Goal: Information Seeking & Learning: Learn about a topic

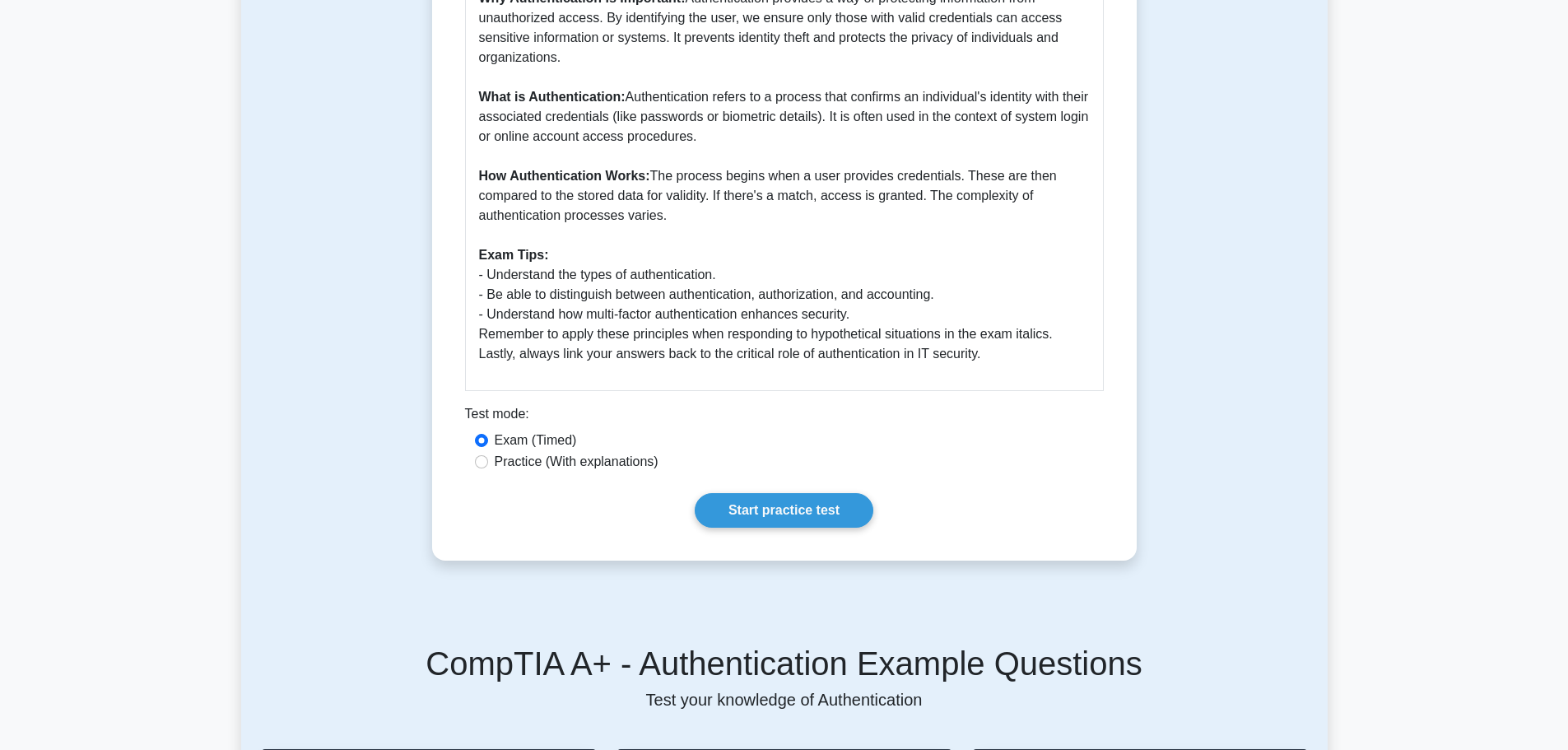
scroll to position [659, 0]
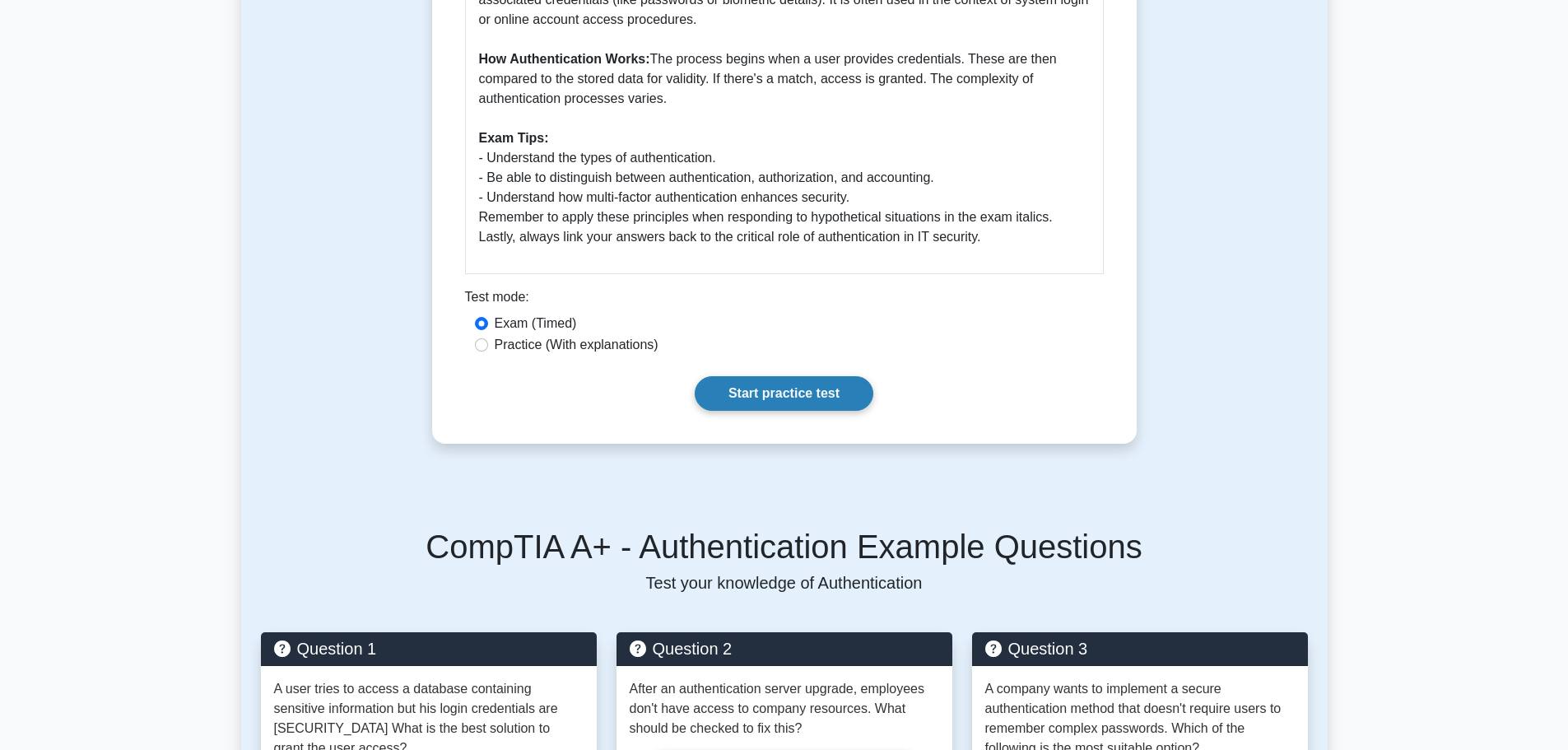
click at [764, 398] on link "Start practice test" at bounding box center [783, 394] width 179 height 35
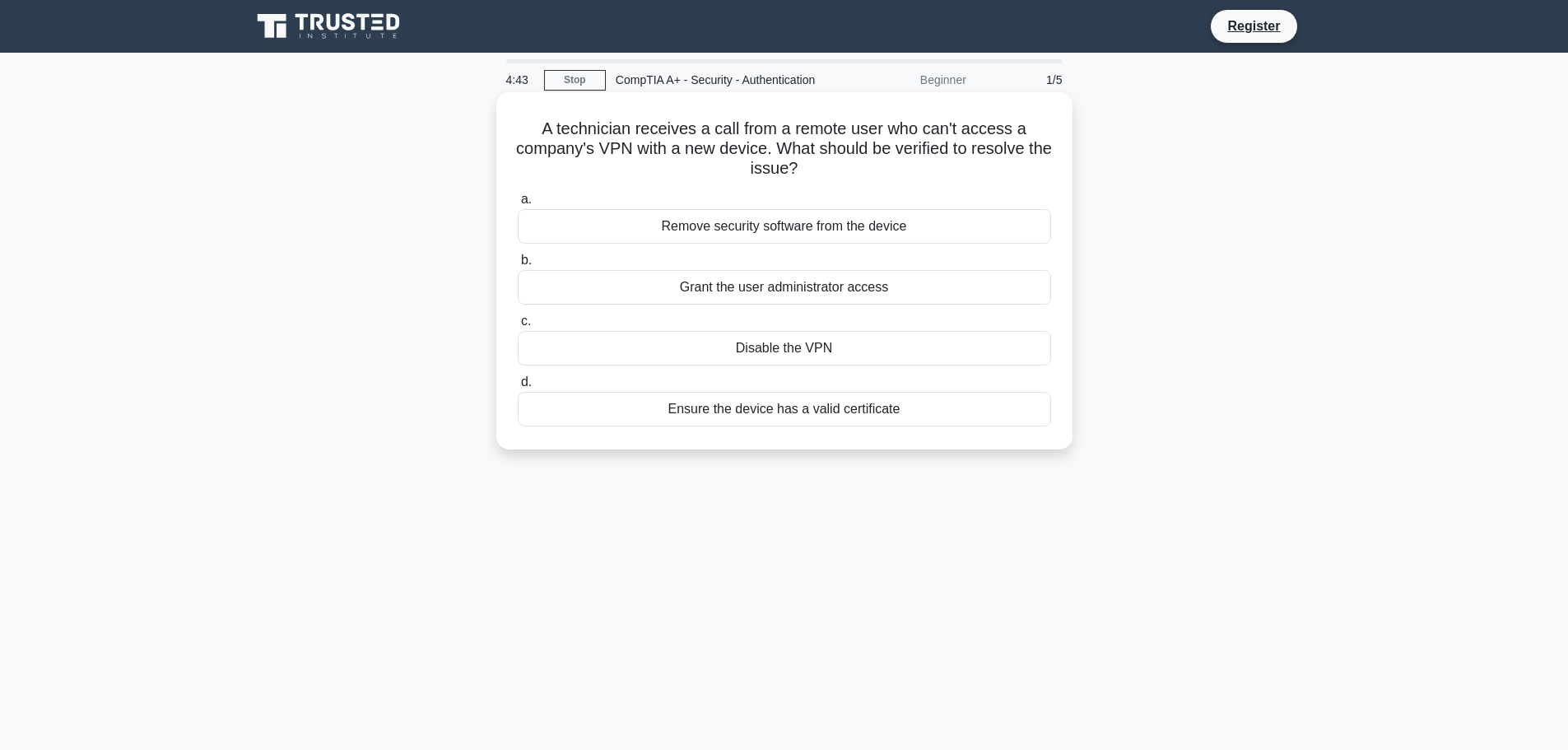
click at [796, 419] on div "Ensure the device has a valid certificate" at bounding box center [784, 409] width 533 height 35
click at [517, 388] on input "d. Ensure the device has a valid certificate" at bounding box center [517, 382] width 0 height 11
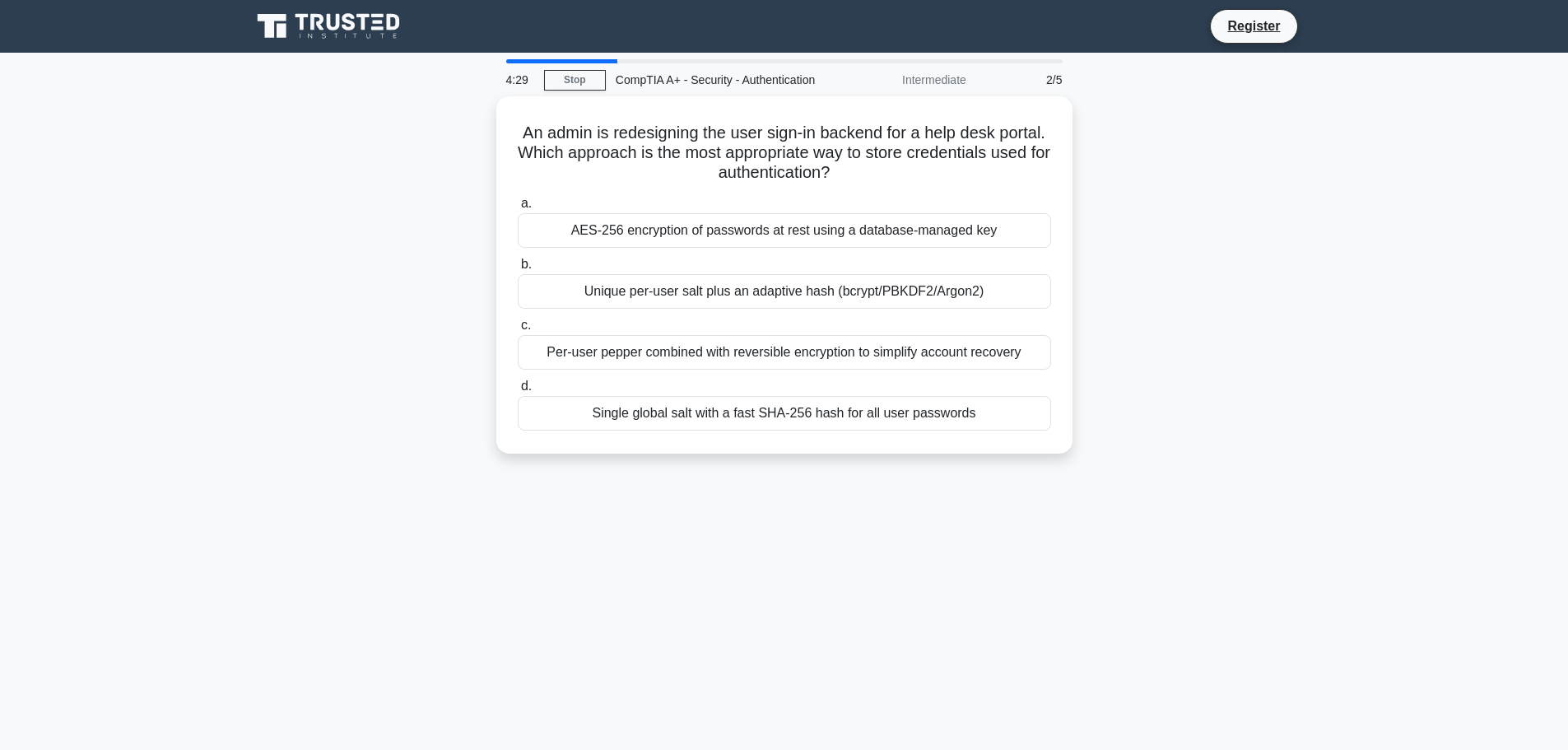
click at [639, 86] on div "CompTIA A+ - Security - Authentication" at bounding box center [718, 80] width 226 height 33
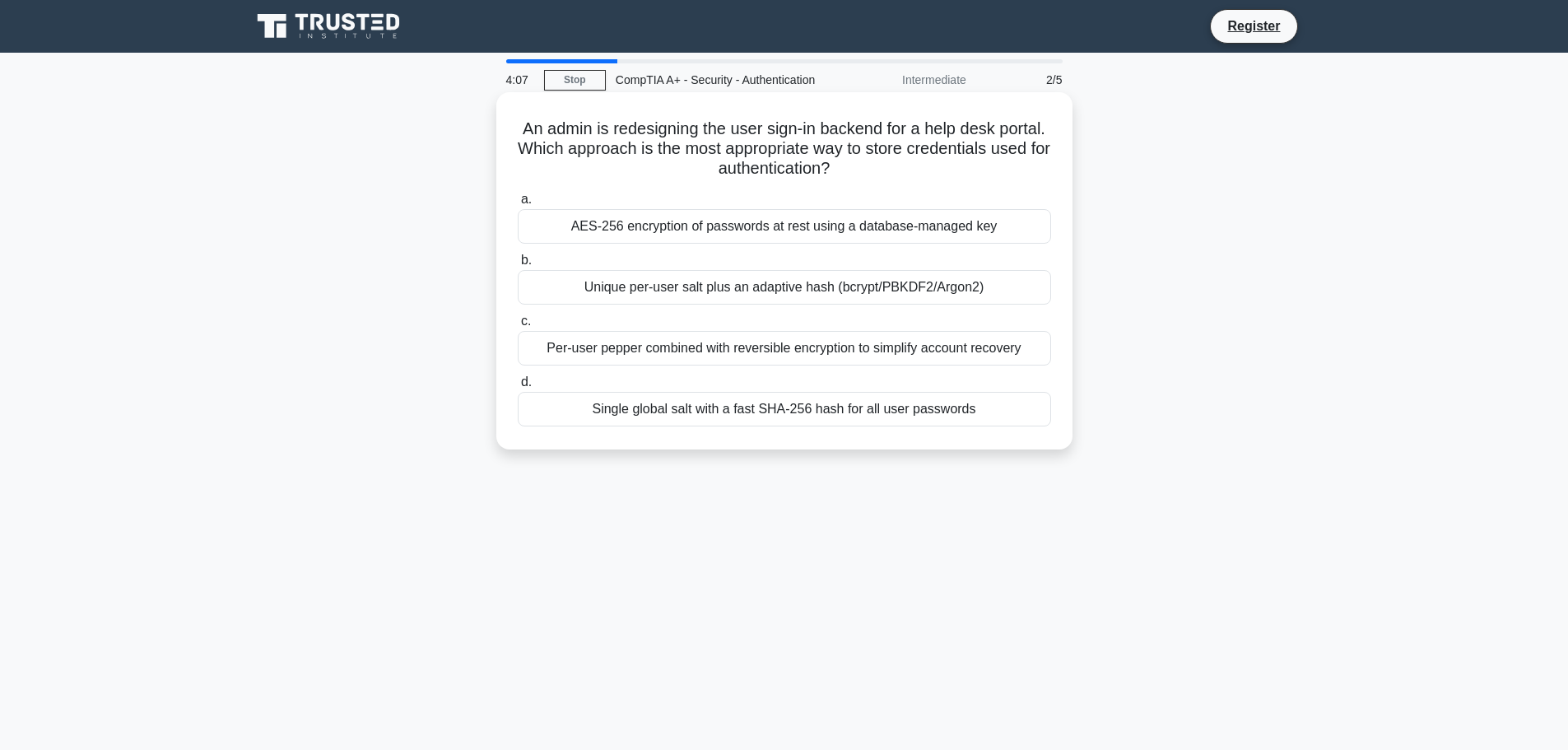
click at [774, 229] on div "AES-256 encryption of passwords at rest using a database-managed key" at bounding box center [784, 227] width 533 height 35
click at [517, 205] on input "a. AES-256 encryption of passwords at rest using a database-managed key" at bounding box center [517, 199] width 0 height 11
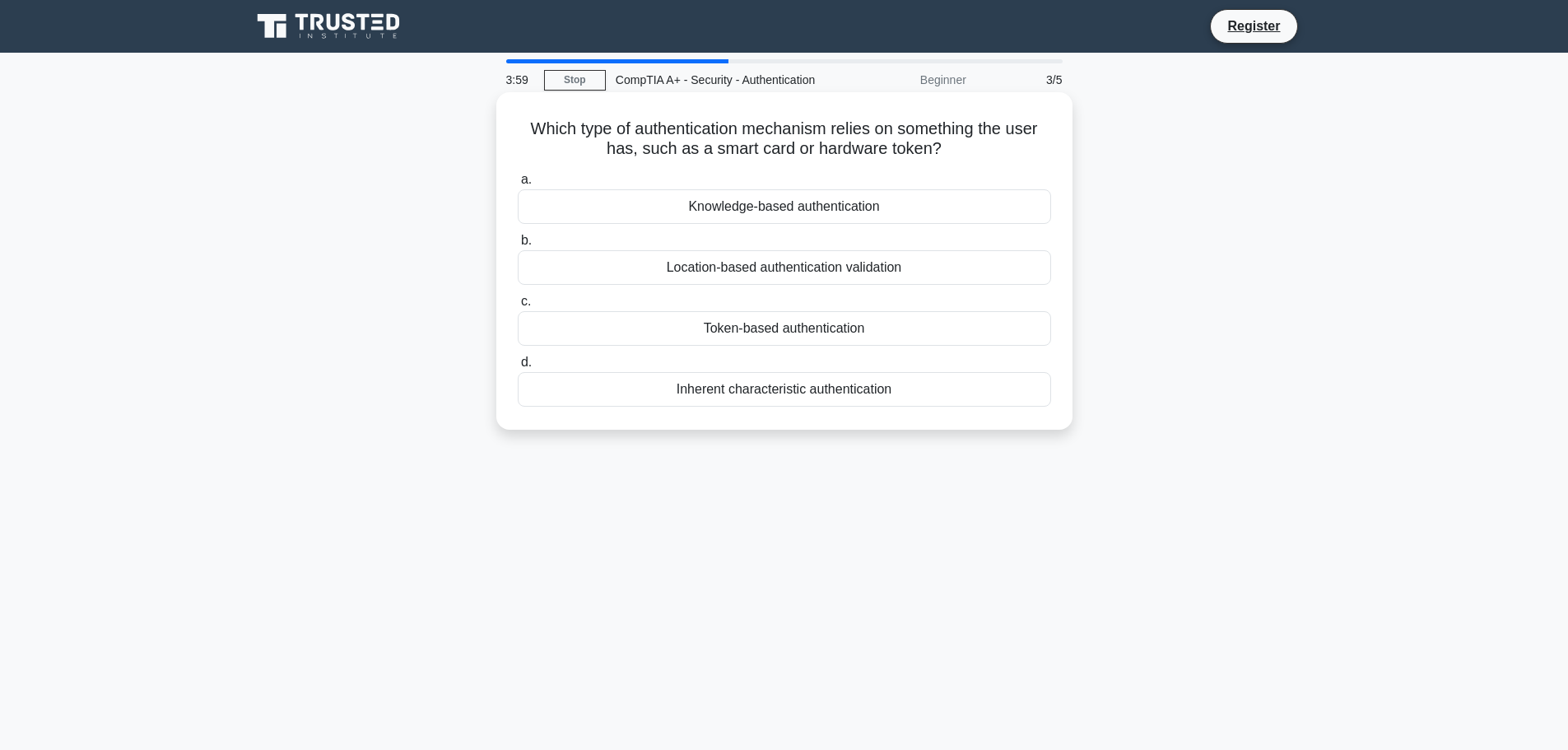
click at [835, 331] on div "Token-based authentication" at bounding box center [784, 329] width 533 height 35
click at [517, 307] on input "c. Token-based authentication" at bounding box center [517, 301] width 0 height 11
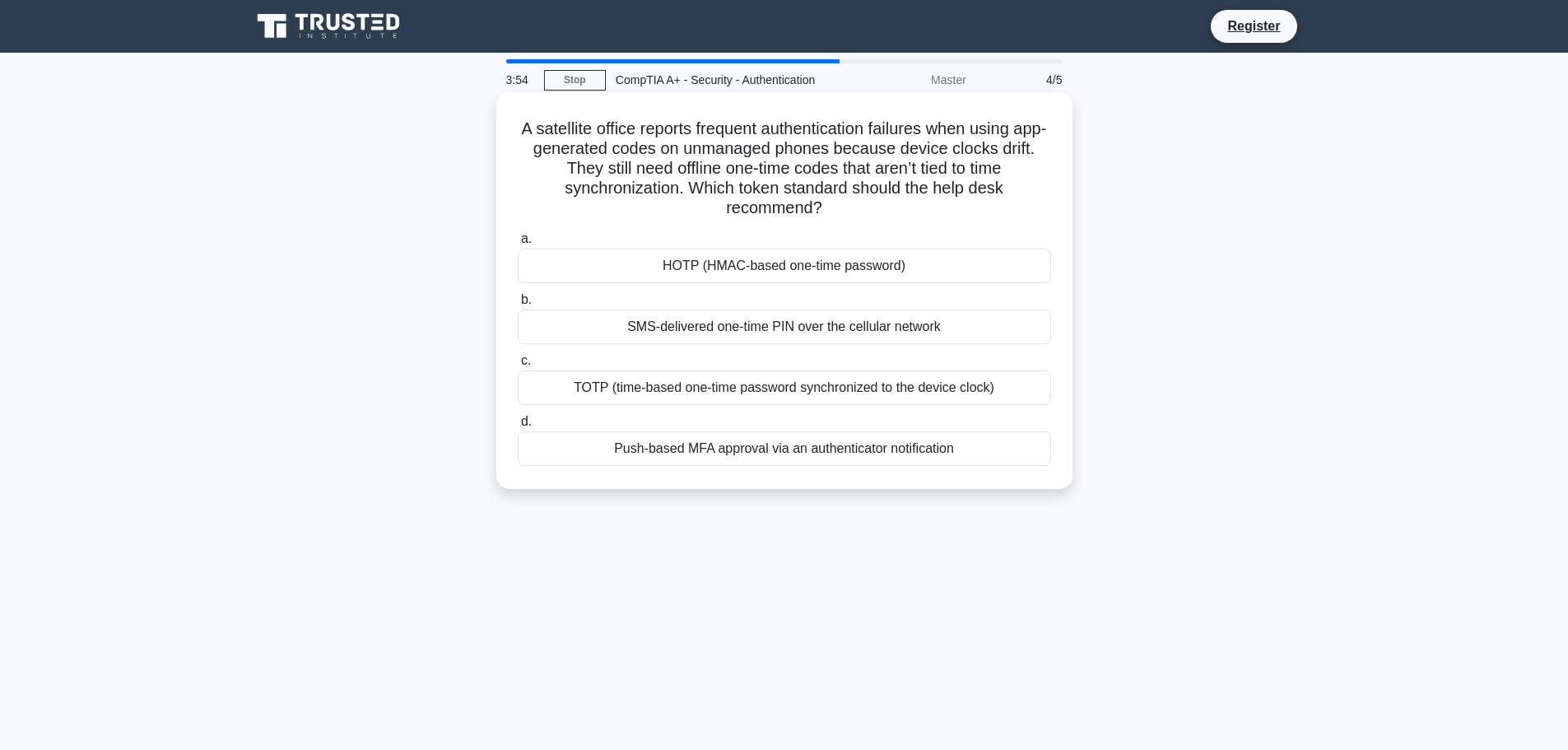
click at [791, 265] on div "HOTP (HMAC-based one-time password)" at bounding box center [784, 266] width 533 height 35
click at [517, 244] on input "a. HOTP (HMAC-based one-time password)" at bounding box center [517, 238] width 0 height 11
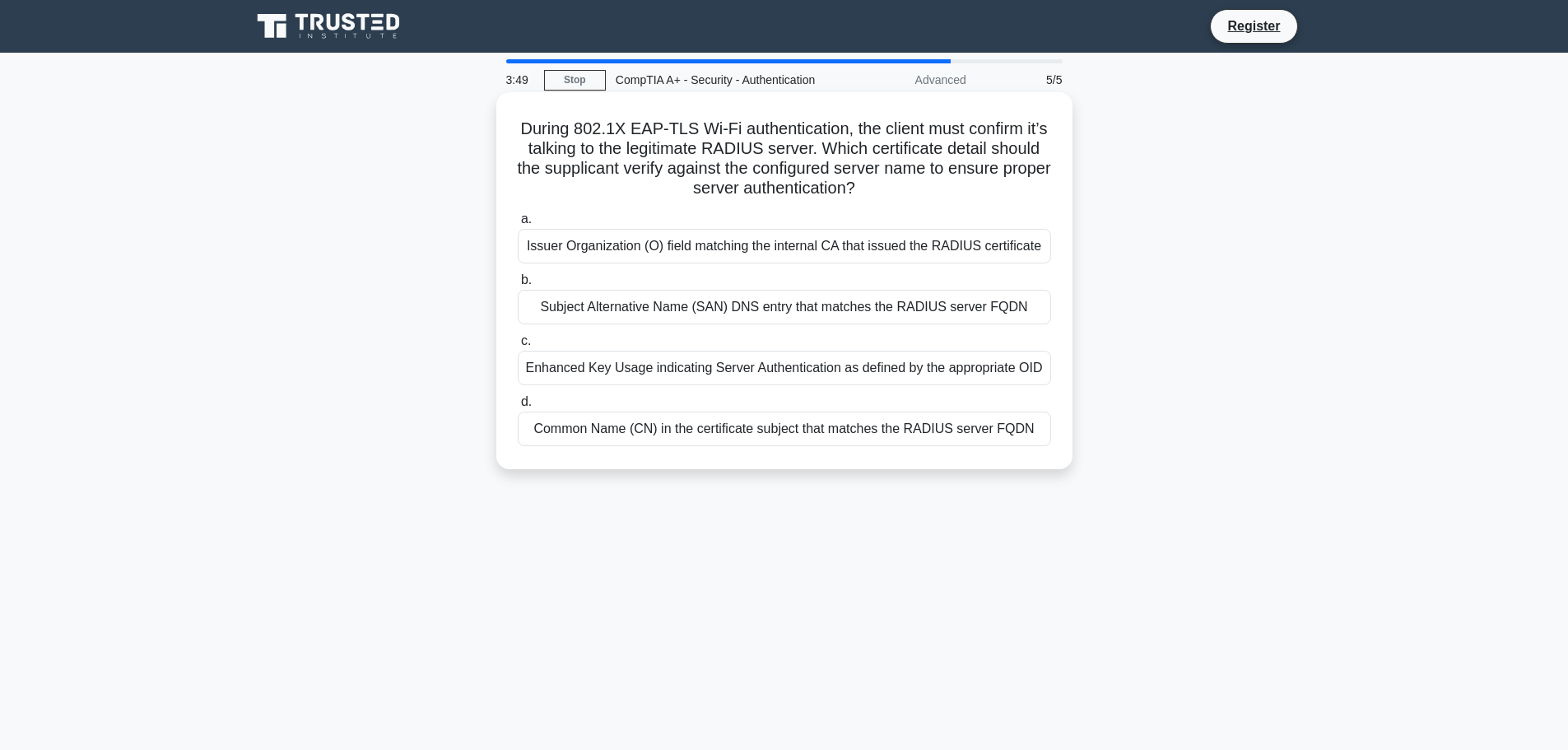
click at [760, 430] on div "Common Name (CN) in the certificate subject that matches the RADIUS server FQDN" at bounding box center [784, 429] width 533 height 35
click at [517, 407] on input "d. Common Name (CN) in the certificate subject that matches the RADIUS server F…" at bounding box center [517, 402] width 0 height 11
